Goal: Navigation & Orientation: Find specific page/section

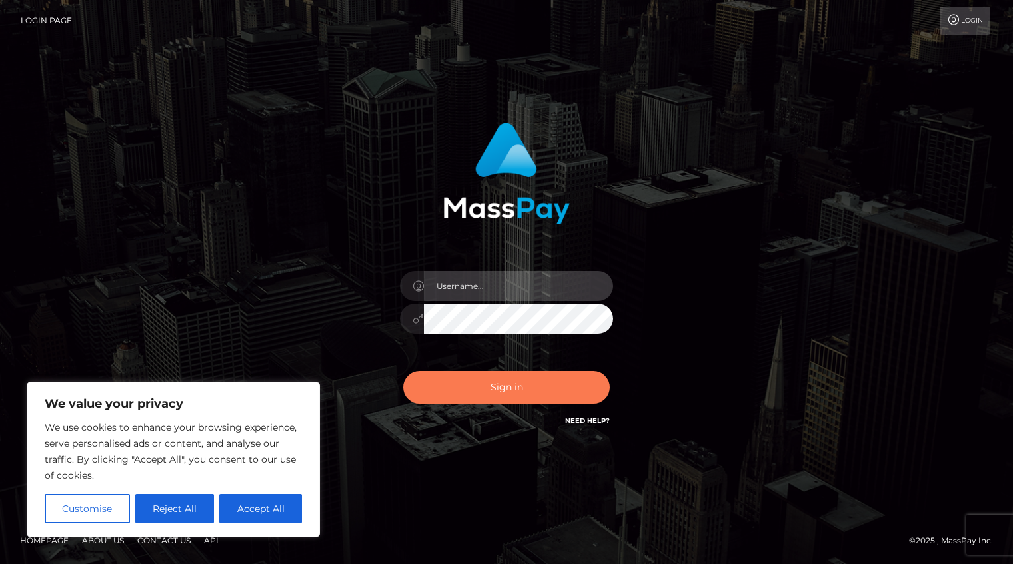
type input "Shany.Luminary"
click at [508, 384] on button "Sign in" at bounding box center [506, 387] width 207 height 33
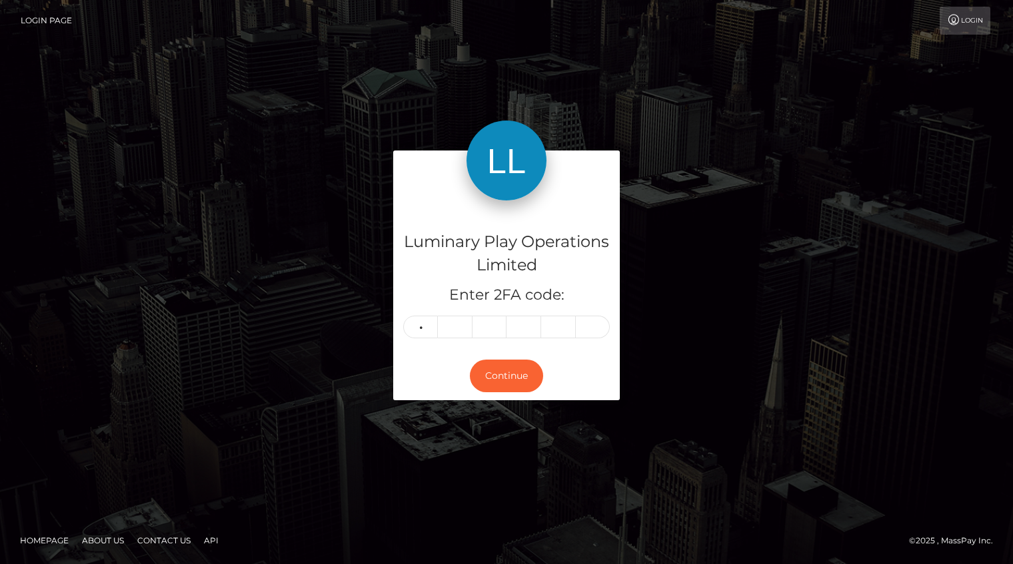
type input "0"
type input "6"
type input "2"
type input "0"
type input "8"
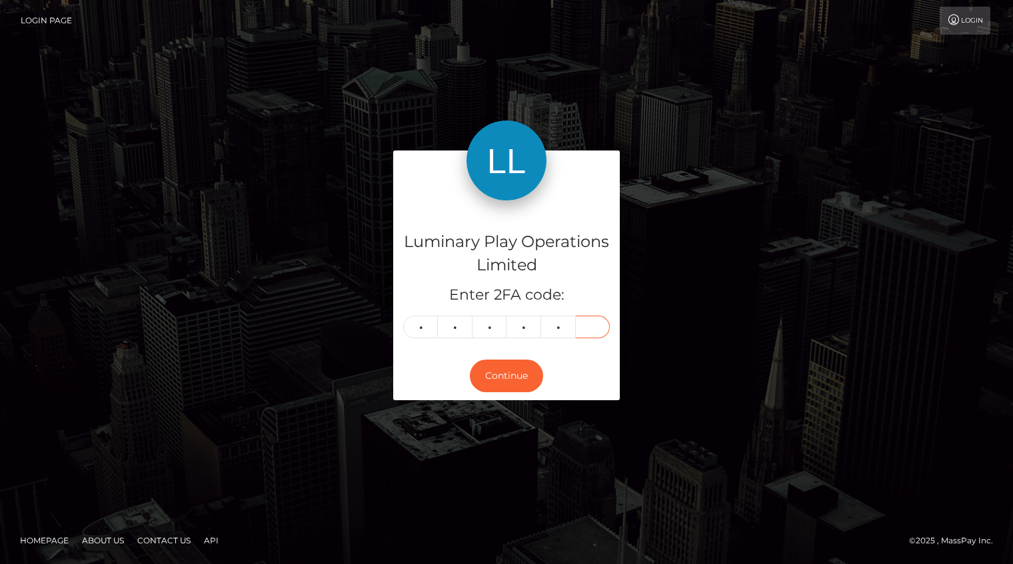
type input "4"
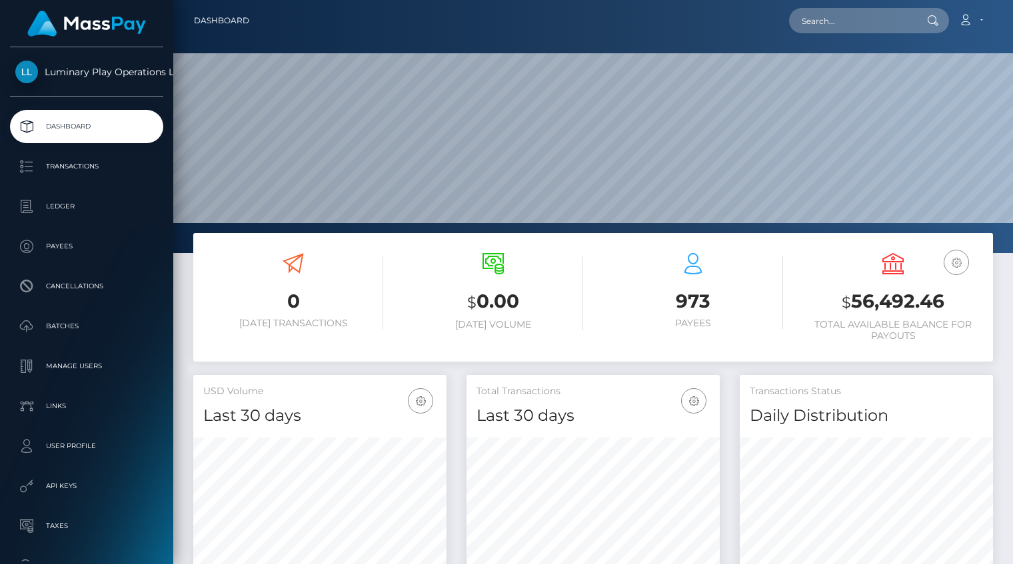
scroll to position [236, 253]
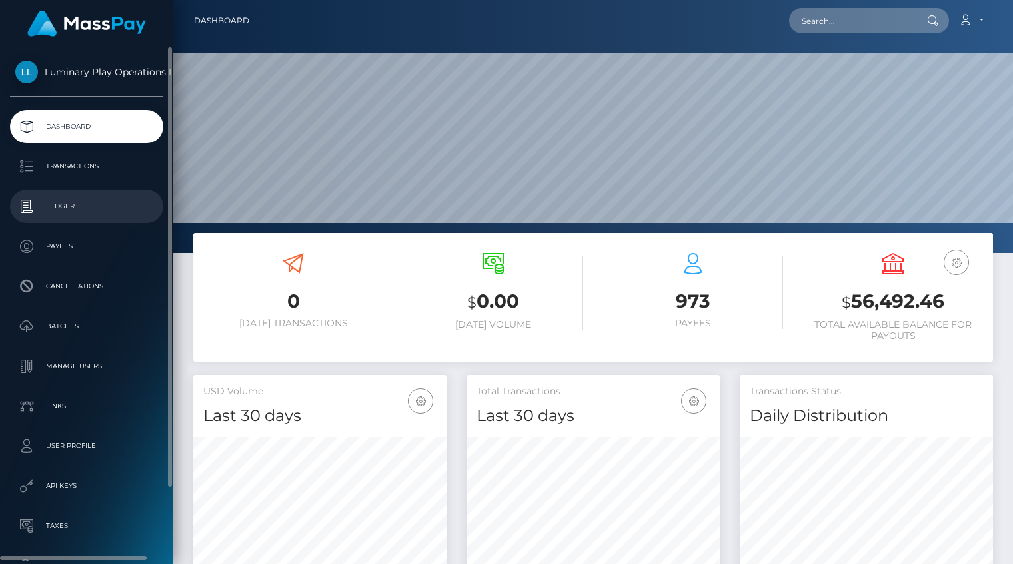
click at [45, 216] on p "Ledger" at bounding box center [86, 207] width 143 height 20
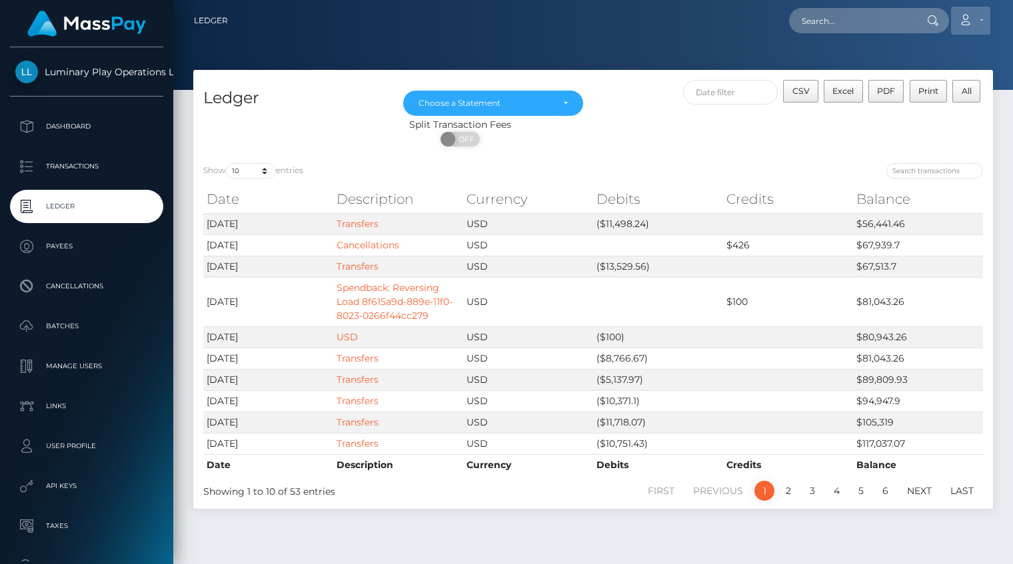
click at [969, 18] on icon at bounding box center [965, 20] width 14 height 11
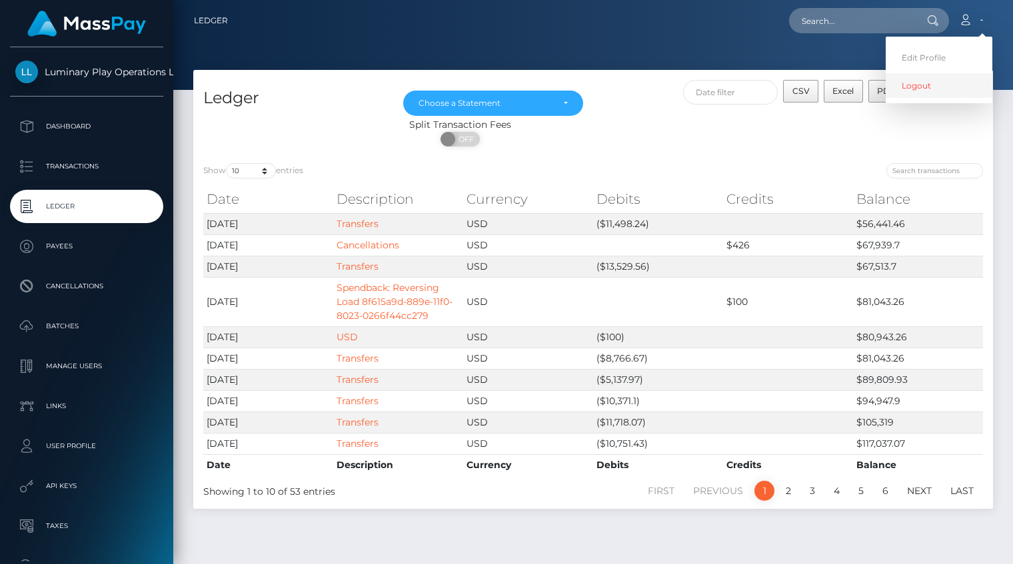
click at [927, 89] on link "Logout" at bounding box center [938, 85] width 107 height 25
